Goal: Information Seeking & Learning: Learn about a topic

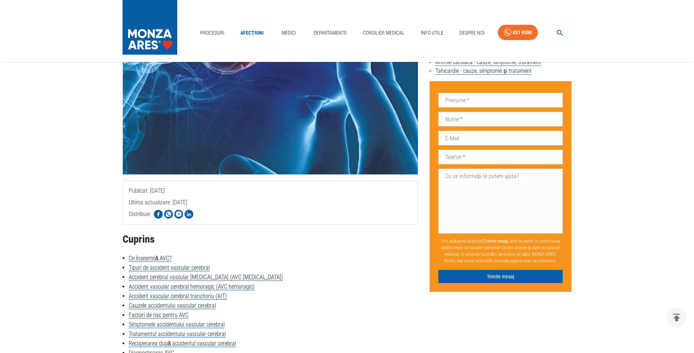
scroll to position [249, 0]
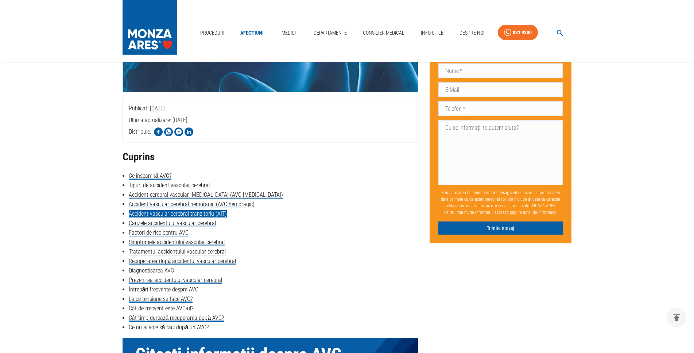
click at [205, 214] on link "Accident vascular cerebral tranzitoriu (AIT)" at bounding box center [178, 213] width 98 height 7
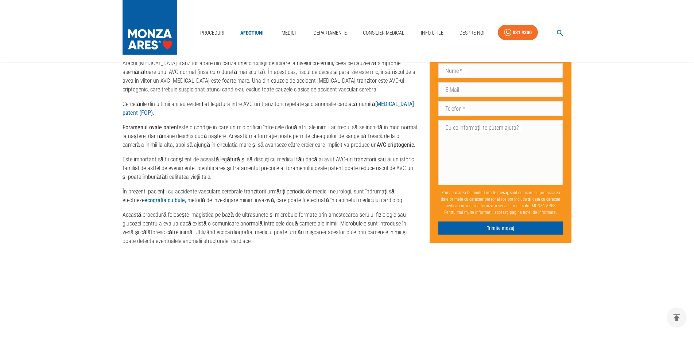
scroll to position [898, 0]
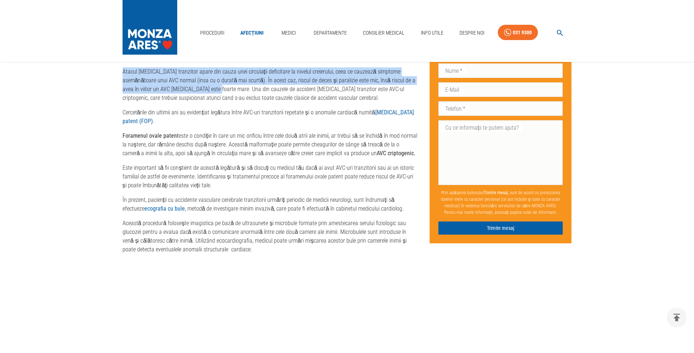
drag, startPoint x: 123, startPoint y: 70, endPoint x: 194, endPoint y: 105, distance: 78.9
click at [194, 105] on div "Ce înseamnă AVC? Accidentul vascular cerebral, cunoscut si sub denumirile de at…" at bounding box center [271, 87] width 296 height 641
copy div "Accident vascular cerebral tranzitoriu (AIT) Atacul [MEDICAL_DATA] tranzitor ap…"
